Goal: Register for event/course

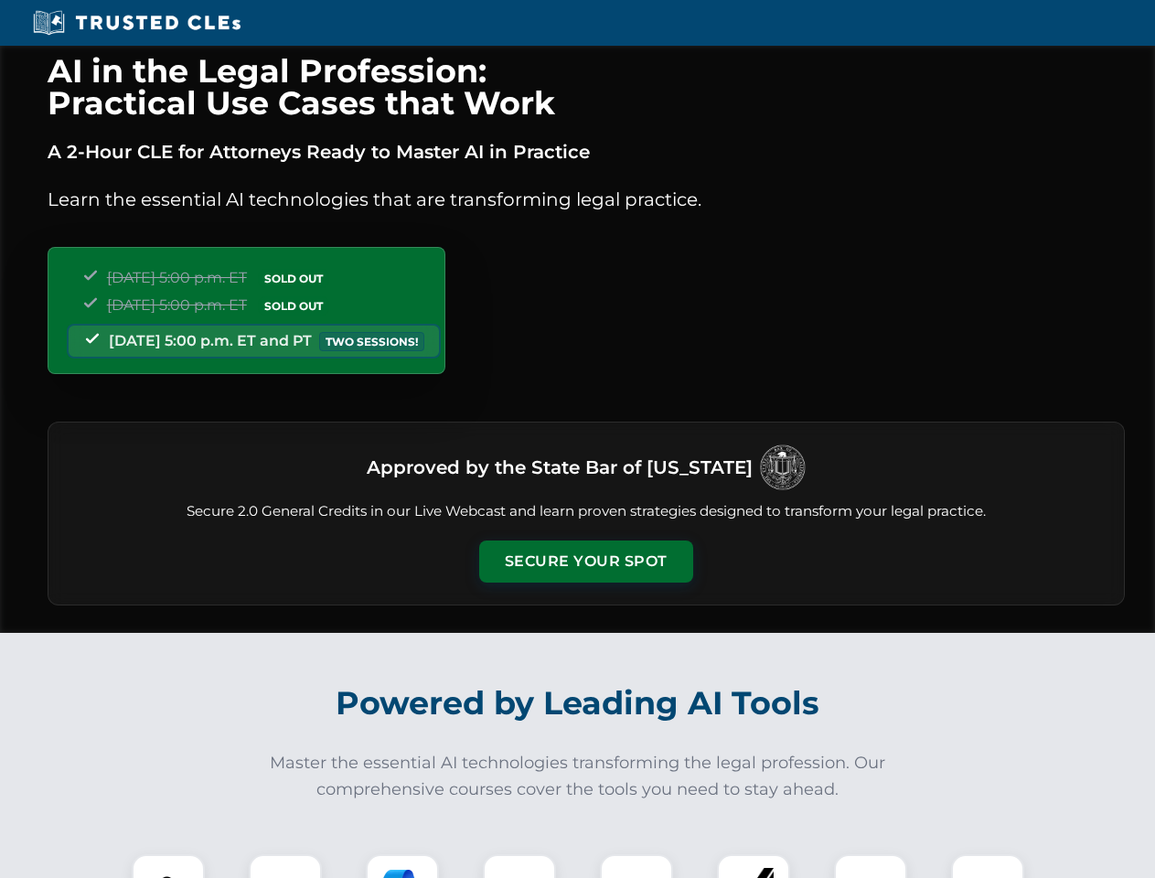
click at [585, 561] on button "Secure Your Spot" at bounding box center [586, 561] width 214 height 42
click at [168, 866] on img at bounding box center [168, 890] width 53 height 53
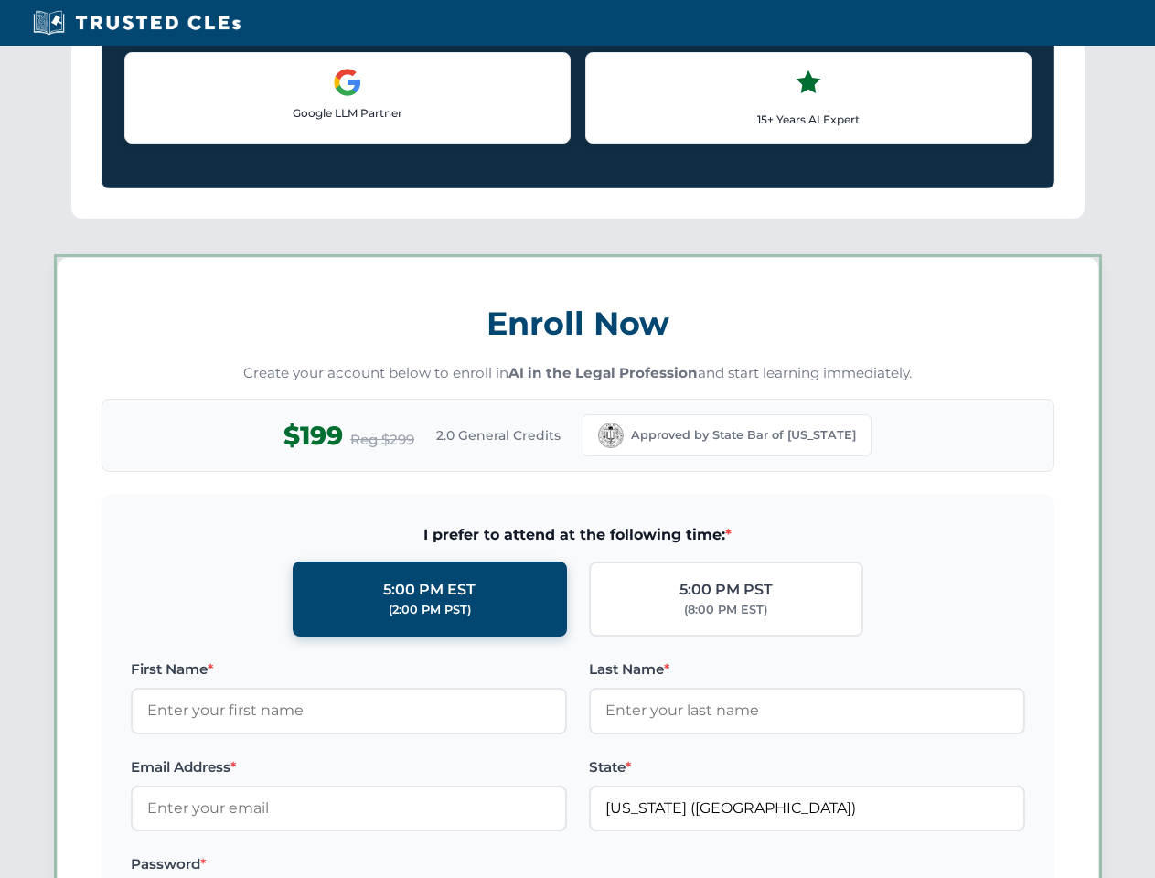
click at [285, 866] on div "AI in the Legal Profession: Practical Use Cases that Work A 2-Hour CLE for Atto…" at bounding box center [577, 857] width 1155 height 4278
click at [402, 866] on label "Password *" at bounding box center [349, 864] width 436 height 22
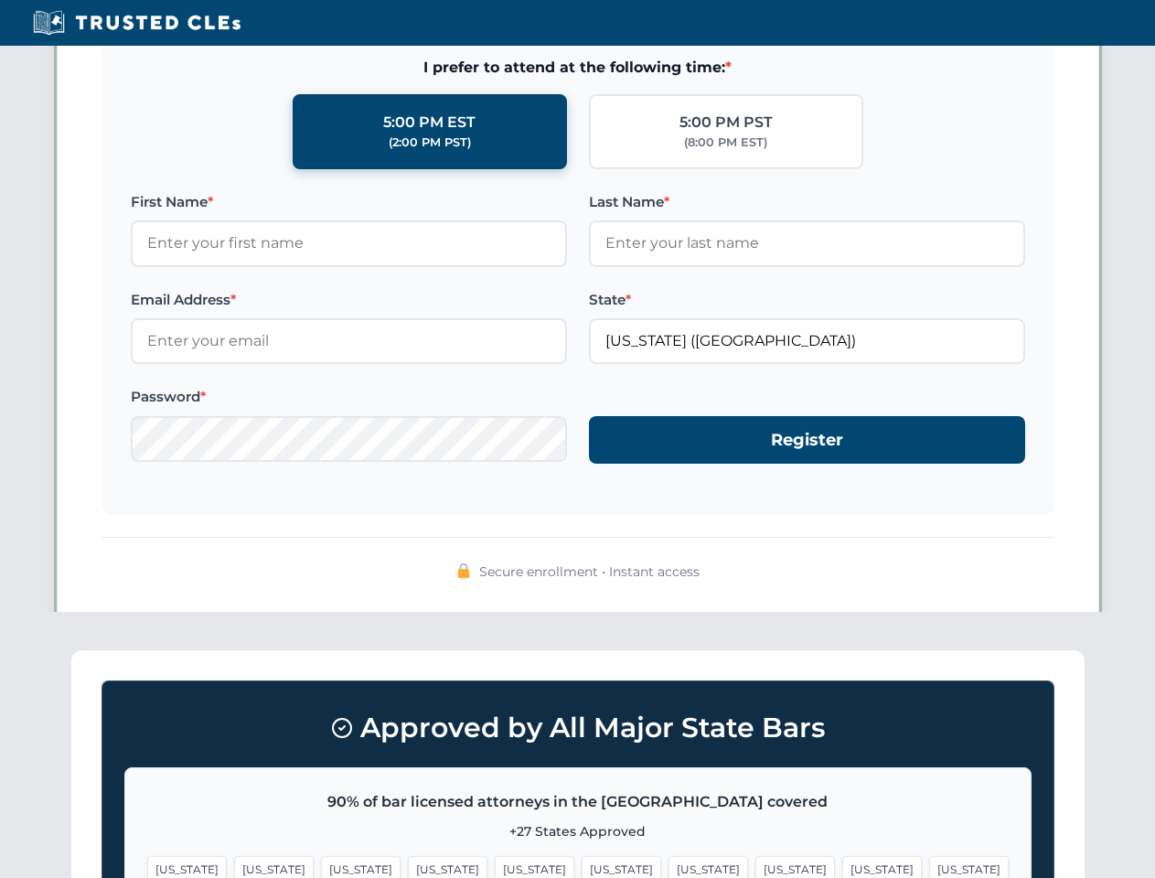
click at [842, 866] on span "[US_STATE]" at bounding box center [882, 869] width 80 height 27
